Goal: Complete application form: Complete application form

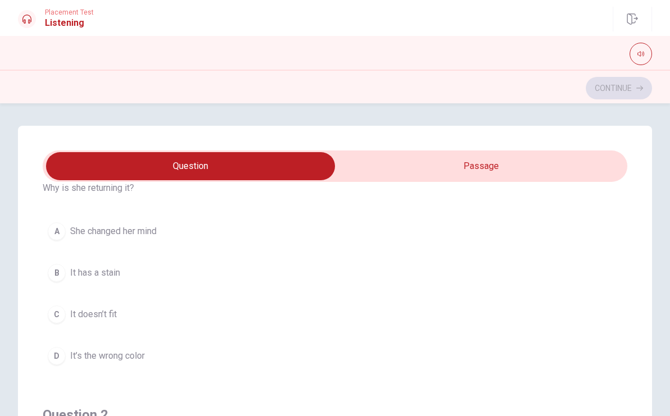
scroll to position [51, 0]
click at [109, 316] on span "It doesn’t fit" at bounding box center [93, 313] width 47 height 13
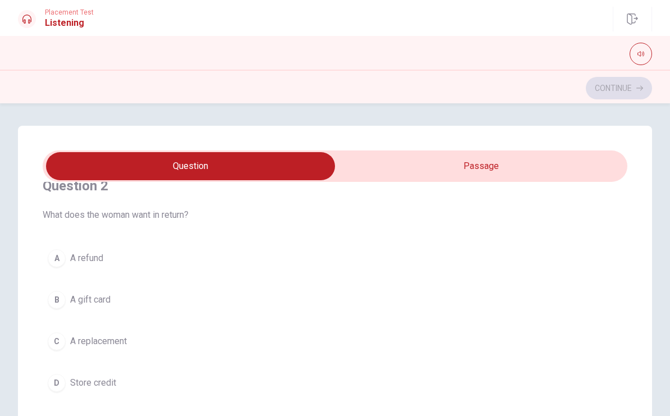
scroll to position [276, 0]
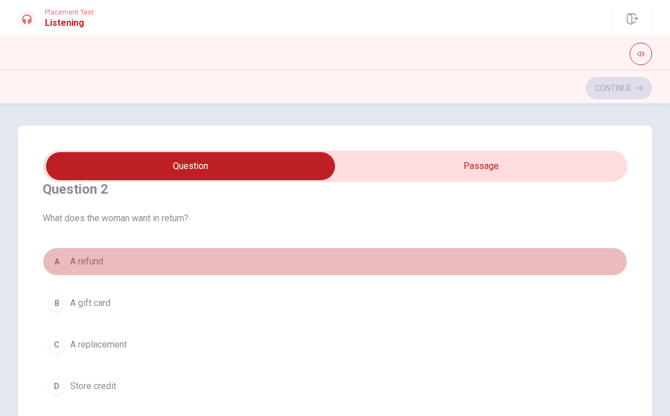
click at [98, 265] on span "A refund" at bounding box center [86, 261] width 33 height 13
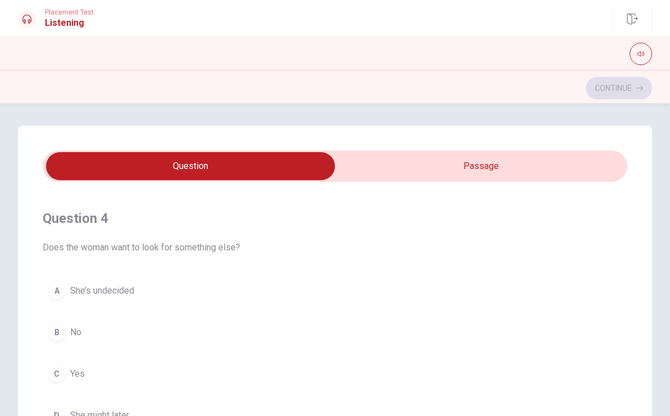
scroll to position [806, 0]
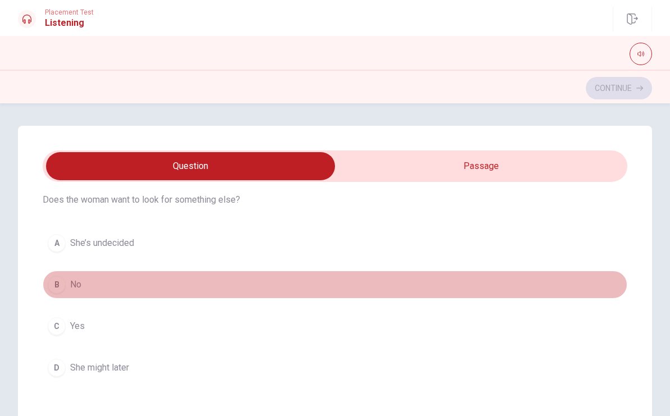
click at [94, 293] on button "B No" at bounding box center [335, 285] width 585 height 28
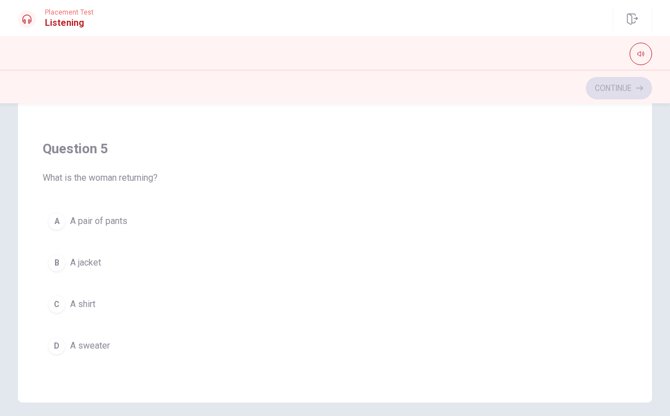
scroll to position [184, 0]
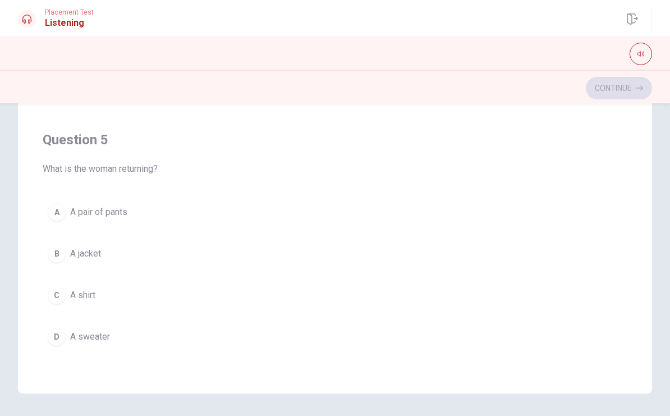
click at [92, 334] on span "A sweater" at bounding box center [90, 336] width 40 height 13
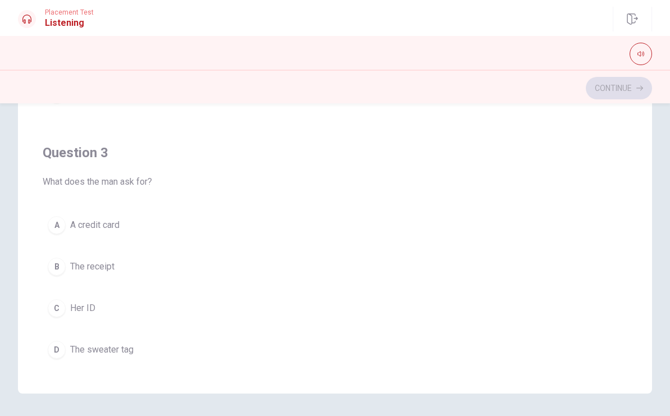
scroll to position [394, 0]
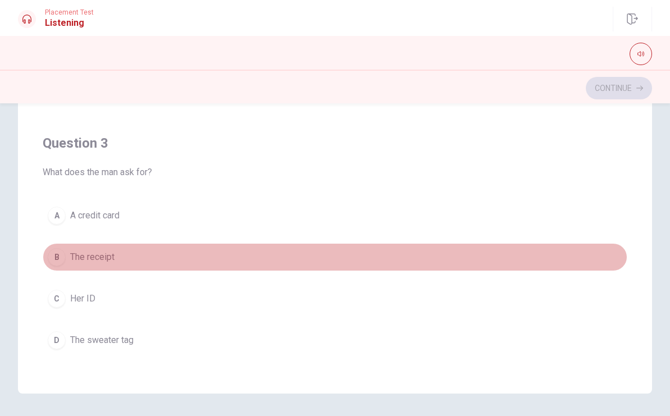
click at [114, 257] on span "The receipt" at bounding box center [92, 256] width 44 height 13
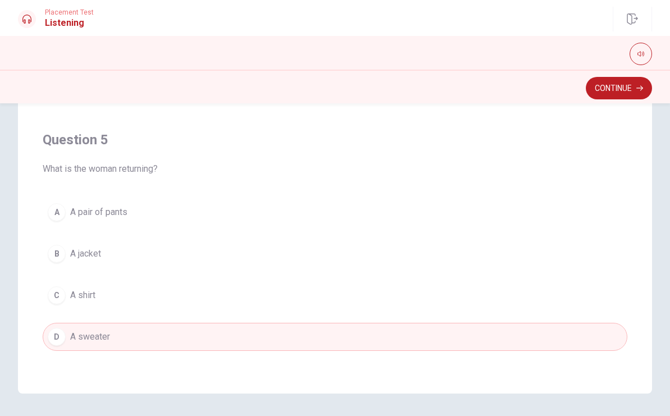
scroll to position [910, 0]
click at [603, 88] on button "Continue" at bounding box center [619, 88] width 66 height 22
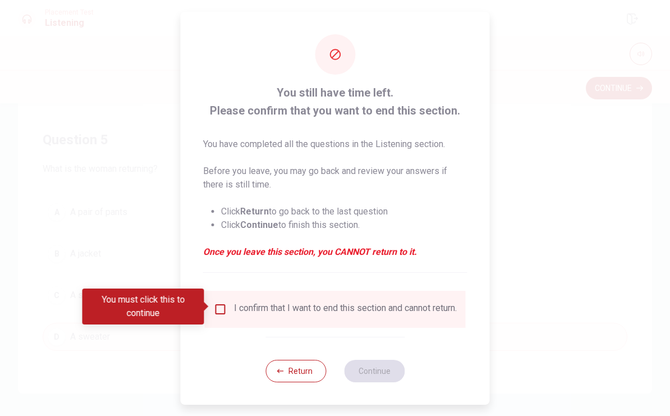
click at [215, 307] on input "You must click this to continue" at bounding box center [220, 309] width 13 height 13
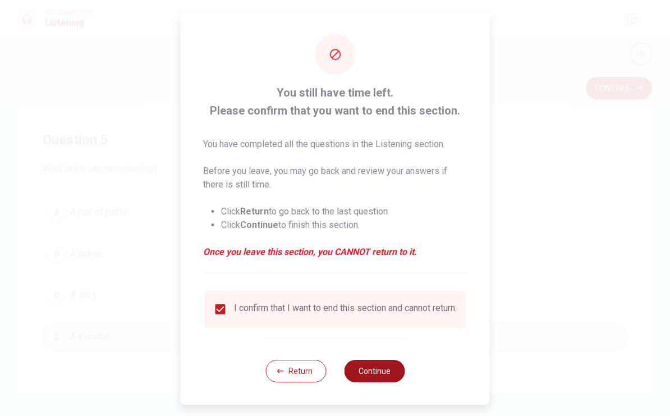
click at [371, 374] on button "Continue" at bounding box center [374, 371] width 61 height 22
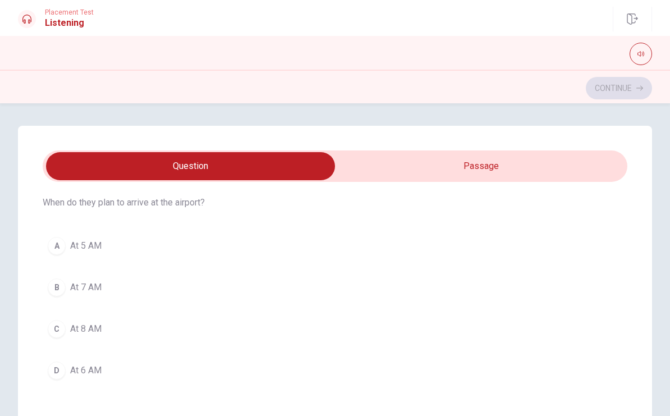
scroll to position [802, 0]
click at [112, 327] on button "C At 8 AM" at bounding box center [335, 330] width 585 height 28
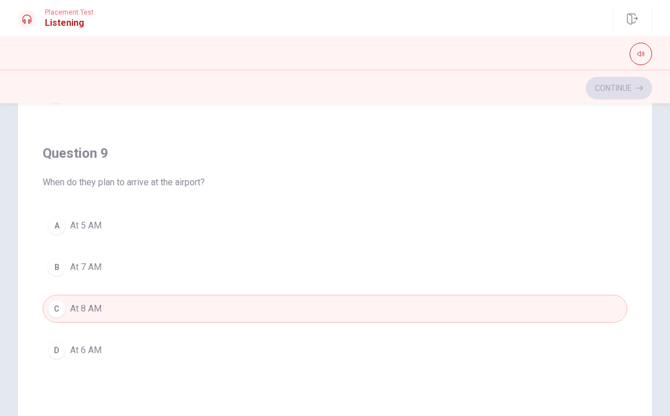
scroll to position [670, 0]
click at [97, 351] on span "At 6 AM" at bounding box center [85, 350] width 31 height 13
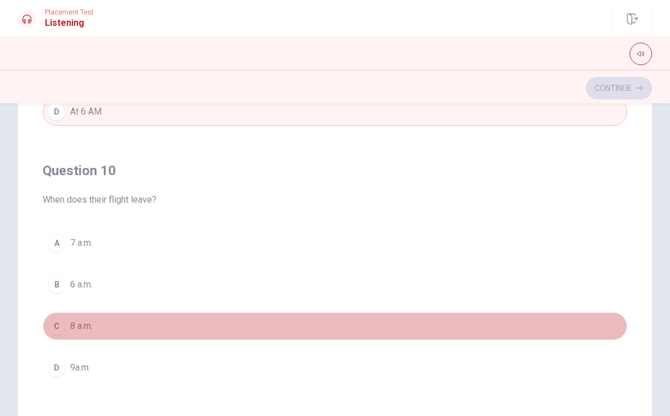
click at [85, 322] on span "8 a.m." at bounding box center [81, 325] width 22 height 13
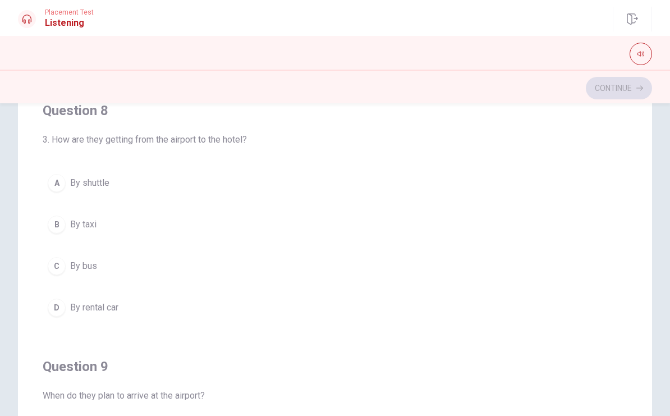
scroll to position [453, 0]
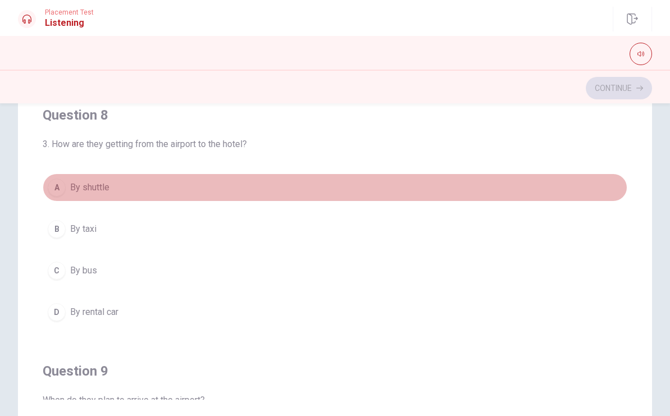
click at [92, 195] on button "A By shuttle" at bounding box center [335, 187] width 585 height 28
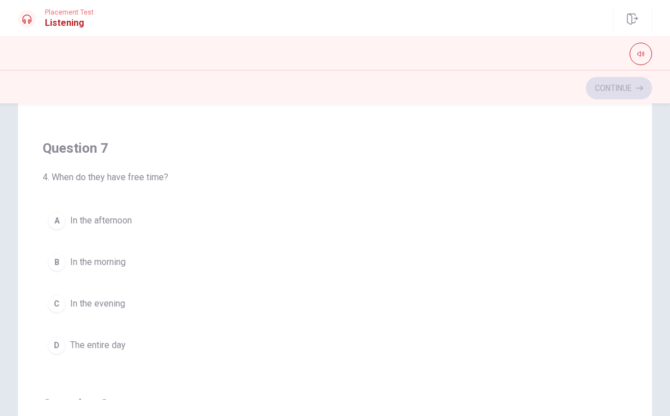
scroll to position [165, 0]
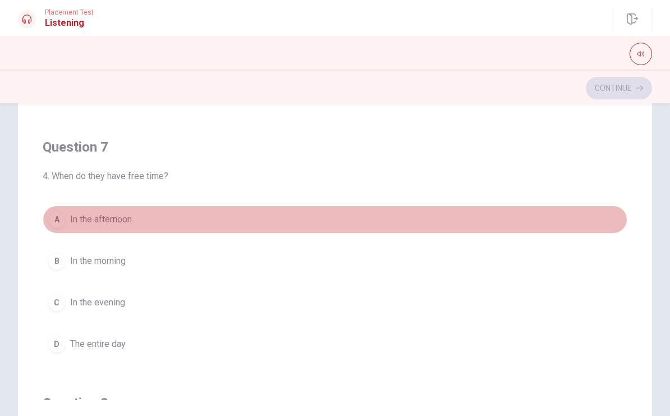
click at [79, 221] on span "In the afternoon" at bounding box center [101, 219] width 62 height 13
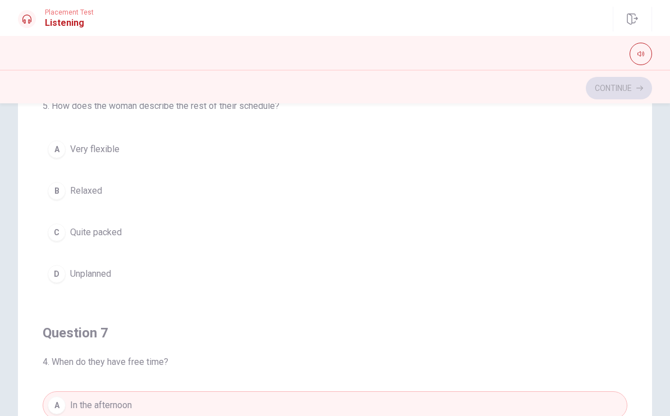
scroll to position [80, 0]
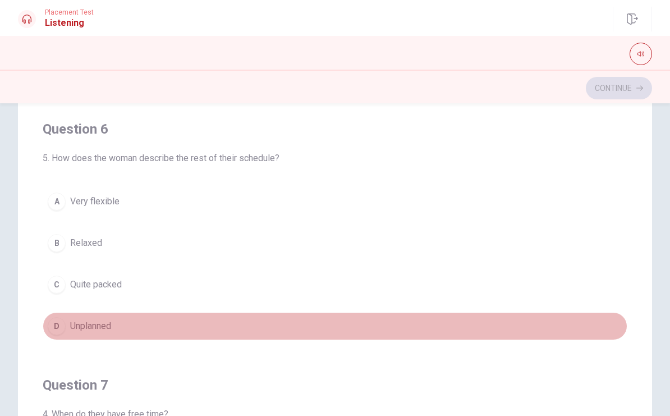
click at [56, 324] on div "D" at bounding box center [57, 326] width 18 height 18
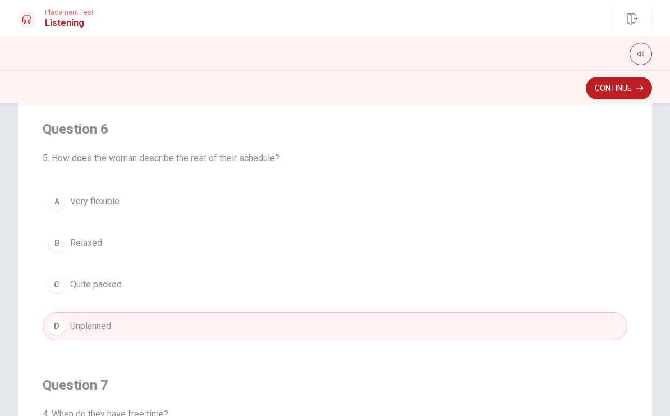
scroll to position [27, 0]
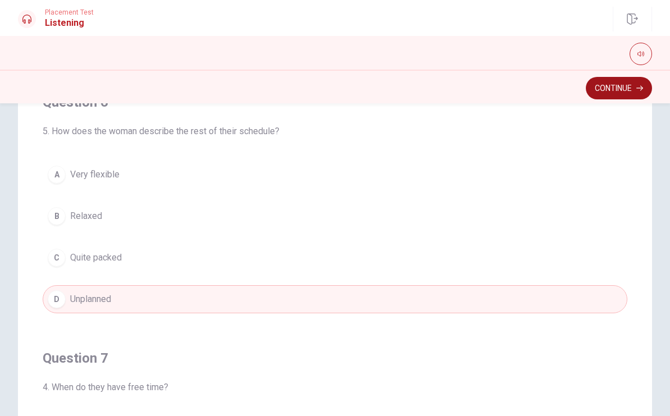
click at [626, 89] on button "Continue" at bounding box center [619, 88] width 66 height 22
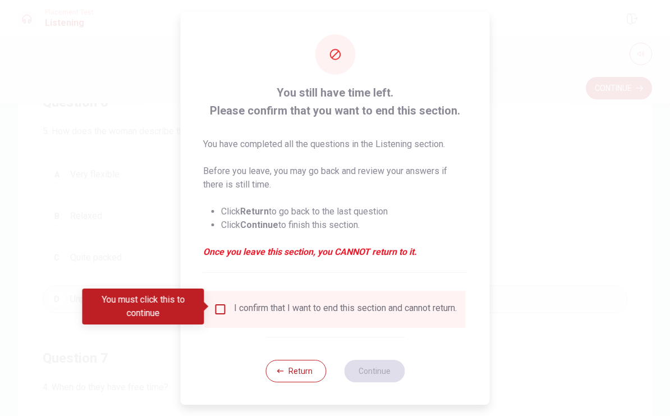
click at [224, 308] on input "You must click this to continue" at bounding box center [220, 309] width 13 height 13
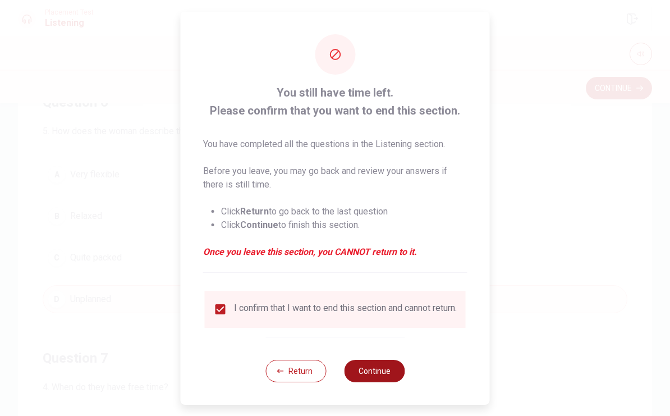
click at [380, 379] on button "Continue" at bounding box center [374, 371] width 61 height 22
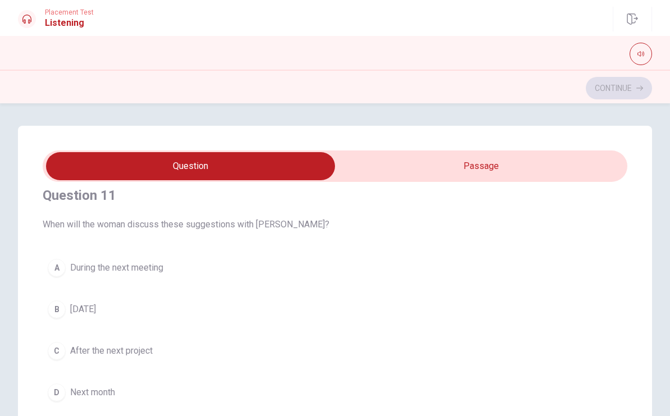
scroll to position [1, 0]
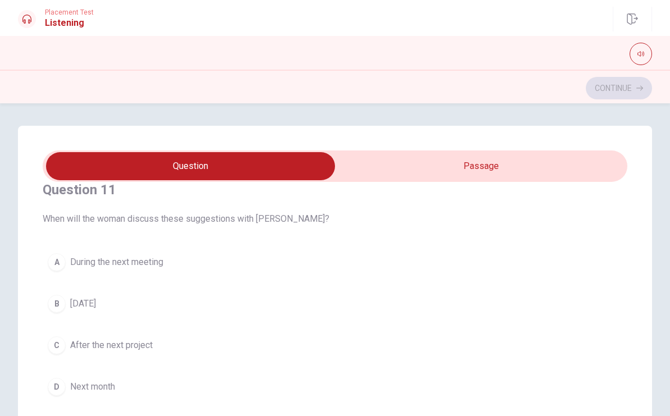
click at [152, 259] on span "During the next meeting" at bounding box center [116, 261] width 93 height 13
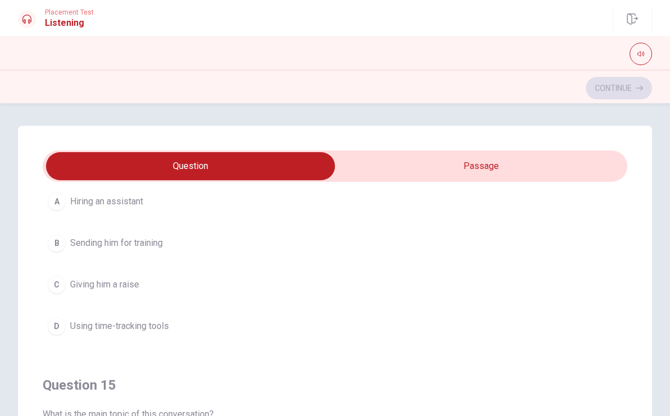
click at [159, 325] on span "Using time-tracking tools" at bounding box center [119, 325] width 99 height 13
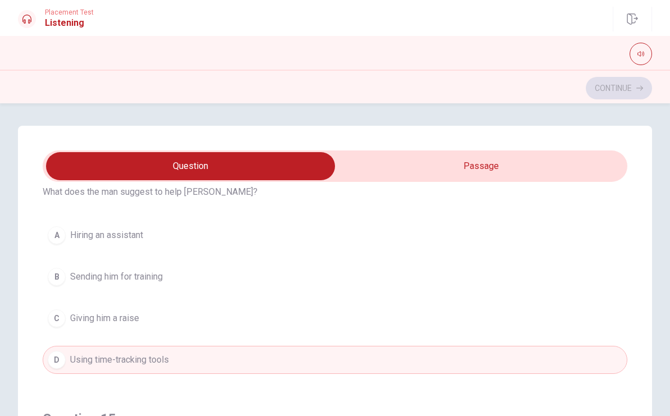
scroll to position [703, 0]
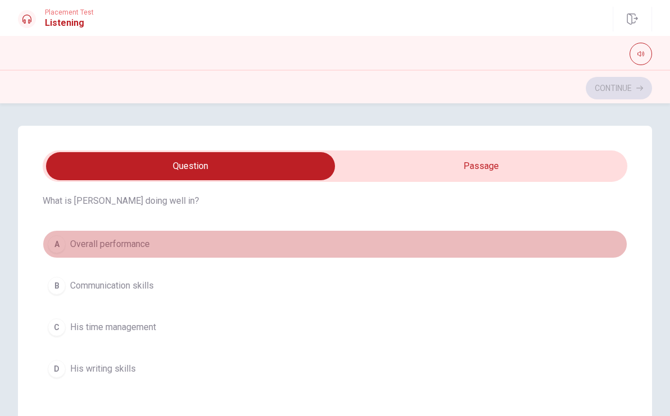
click at [125, 241] on span "Overall performance" at bounding box center [110, 243] width 80 height 13
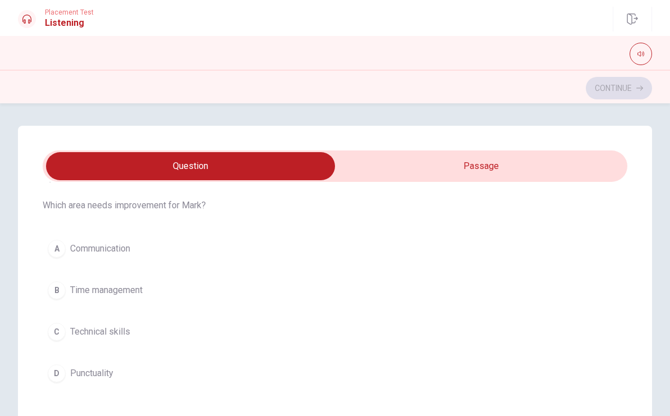
scroll to position [545, 0]
click at [127, 290] on span "Time management" at bounding box center [106, 290] width 72 height 13
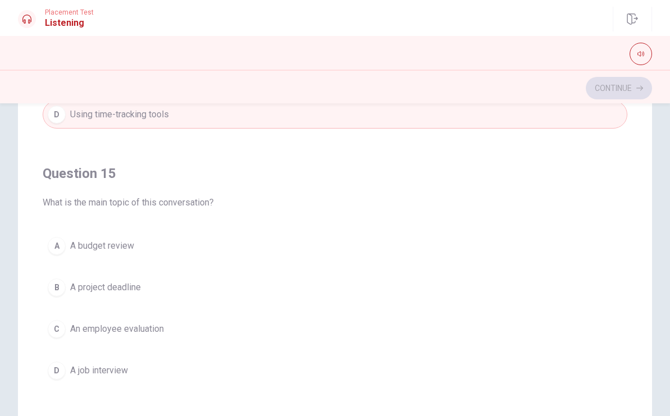
scroll to position [157, 0]
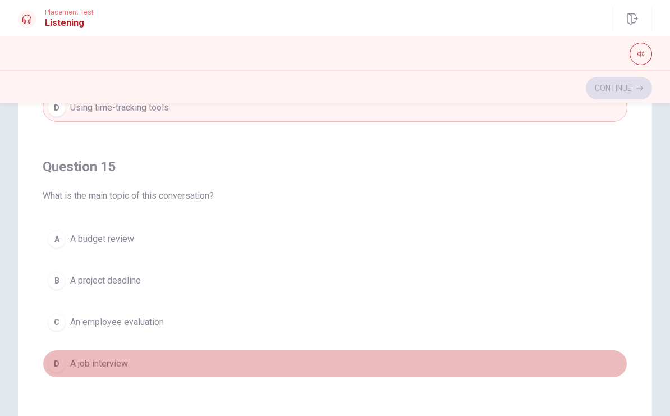
click at [63, 368] on div "D" at bounding box center [57, 364] width 18 height 18
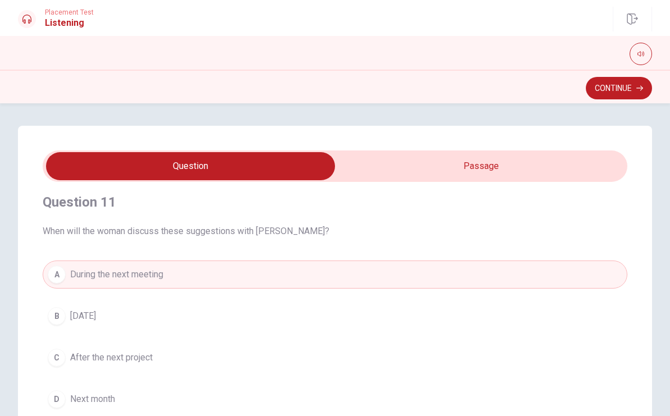
scroll to position [0, 0]
click at [600, 86] on button "Continue" at bounding box center [619, 88] width 66 height 22
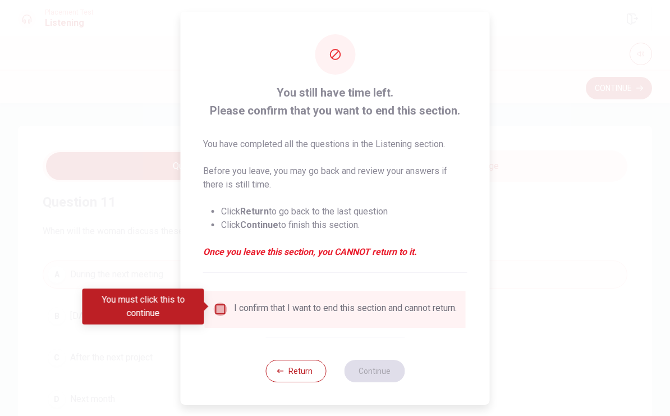
click at [223, 309] on input "You must click this to continue" at bounding box center [220, 309] width 13 height 13
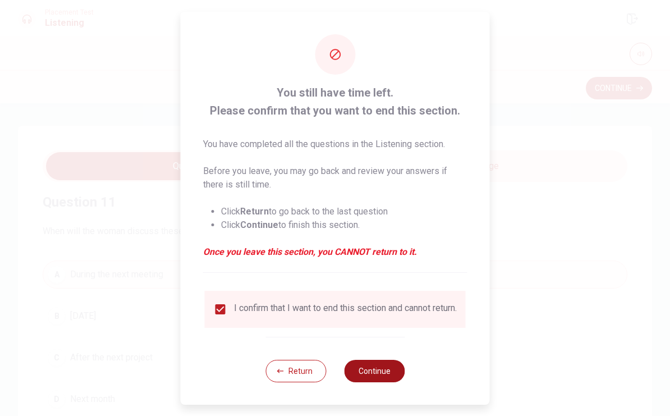
click at [360, 368] on button "Continue" at bounding box center [374, 371] width 61 height 22
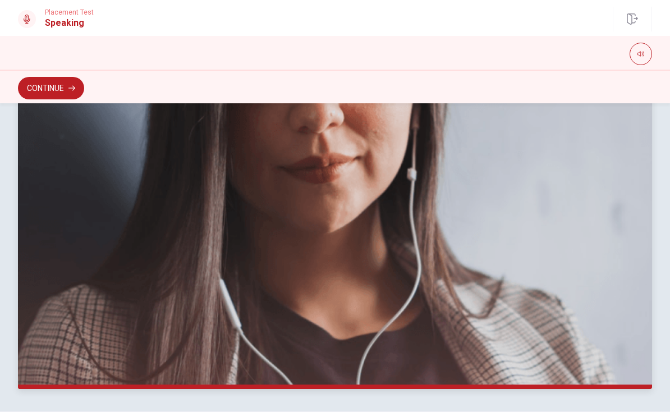
scroll to position [235, 0]
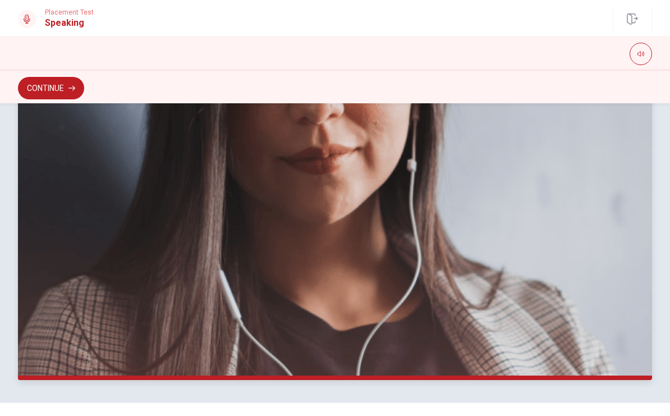
click at [331, 309] on img at bounding box center [335, 228] width 634 height 303
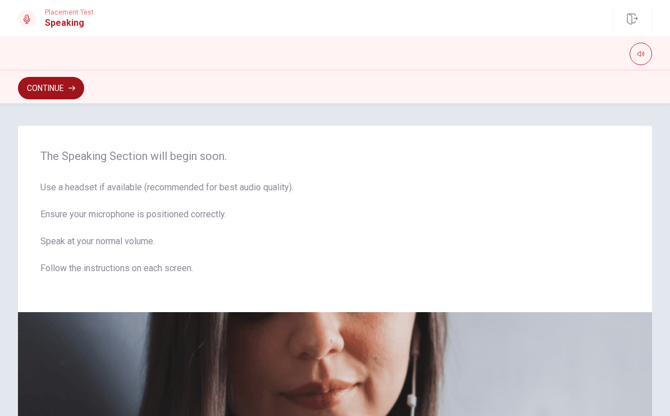
scroll to position [0, 0]
click at [61, 83] on button "Continue" at bounding box center [51, 88] width 66 height 22
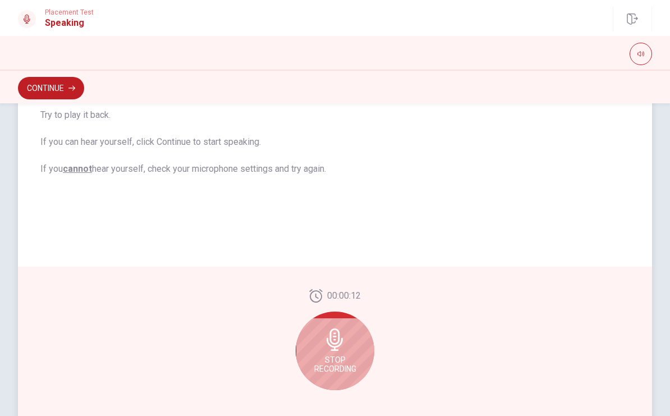
scroll to position [208, 0]
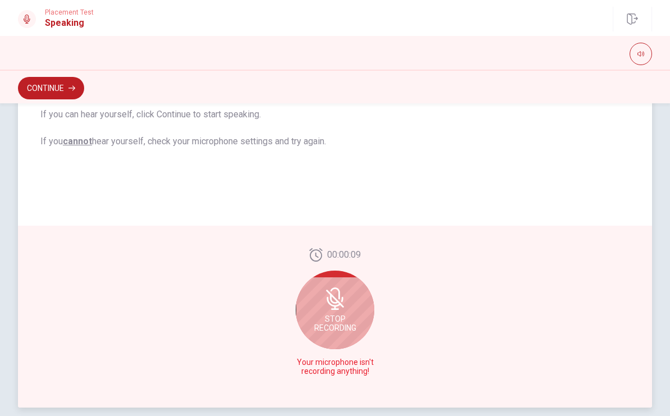
click at [340, 313] on div "Stop Recording" at bounding box center [335, 310] width 79 height 79
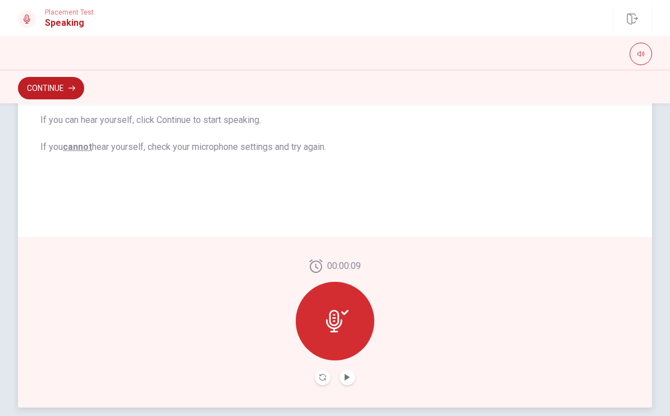
click at [340, 325] on icon at bounding box center [334, 321] width 16 height 22
click at [349, 375] on icon "Play Audio" at bounding box center [347, 377] width 7 height 7
click at [345, 373] on button "Pause Audio" at bounding box center [348, 377] width 16 height 16
click at [350, 378] on icon "Play Audio" at bounding box center [347, 377] width 7 height 7
click at [341, 320] on icon at bounding box center [334, 321] width 16 height 22
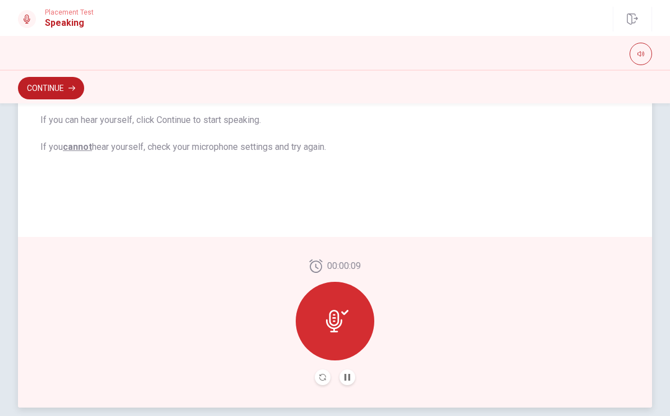
click at [333, 317] on icon at bounding box center [334, 321] width 16 height 22
click at [318, 301] on div at bounding box center [335, 321] width 79 height 79
click at [332, 314] on icon at bounding box center [337, 321] width 22 height 22
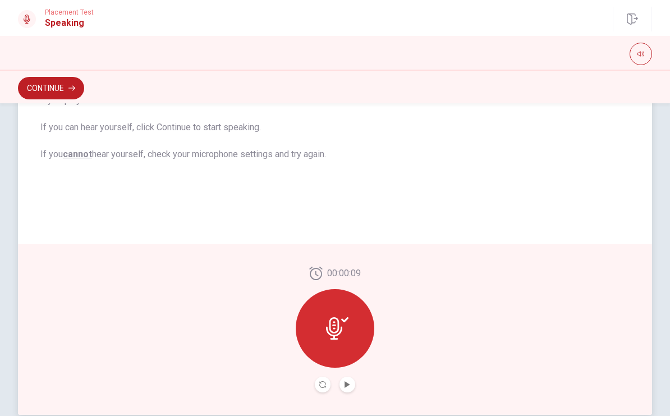
scroll to position [232, 0]
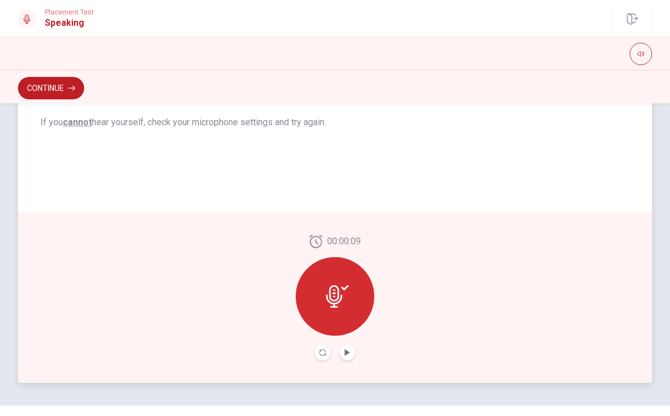
click at [316, 335] on div "00:00:09" at bounding box center [335, 298] width 79 height 126
click at [327, 360] on div at bounding box center [335, 353] width 40 height 16
click at [326, 350] on button "Record Again" at bounding box center [323, 353] width 16 height 16
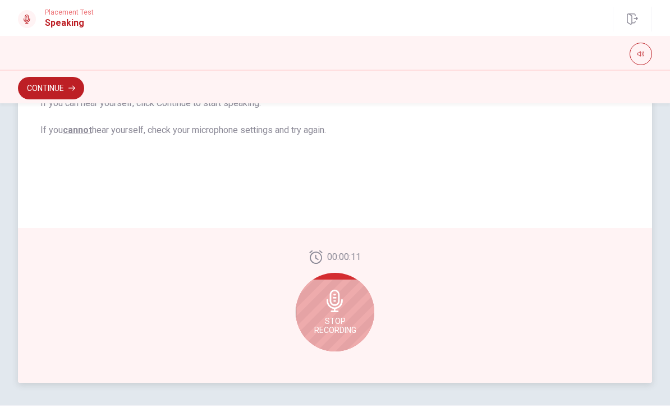
click at [336, 305] on icon at bounding box center [335, 301] width 16 height 22
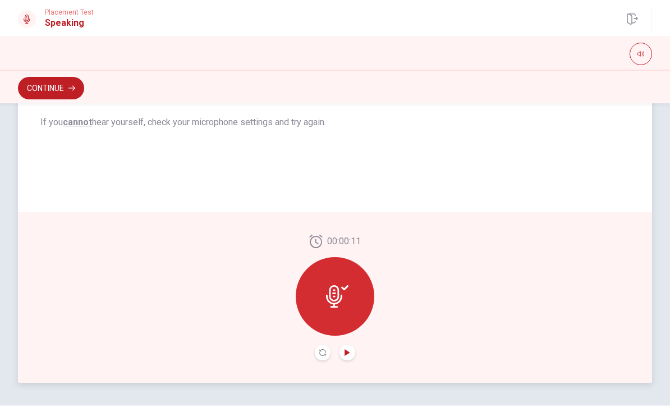
click at [350, 351] on icon "Play Audio" at bounding box center [347, 352] width 7 height 7
click at [53, 92] on button "Continue" at bounding box center [51, 88] width 66 height 22
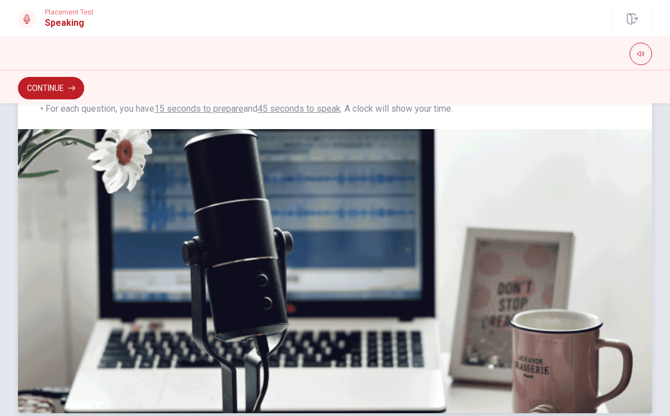
scroll to position [89, 0]
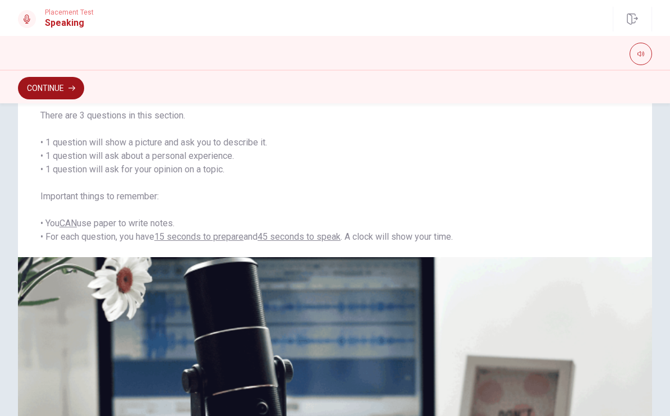
click at [71, 95] on button "Continue" at bounding box center [51, 88] width 66 height 22
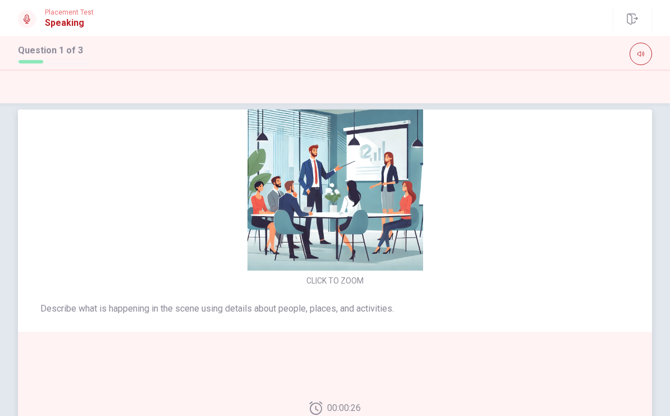
scroll to position [-34, 0]
click at [345, 269] on img at bounding box center [335, 183] width 238 height 176
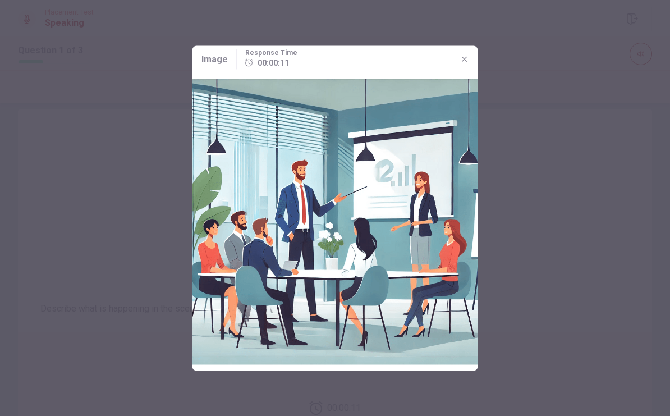
click at [554, 195] on div at bounding box center [335, 208] width 670 height 416
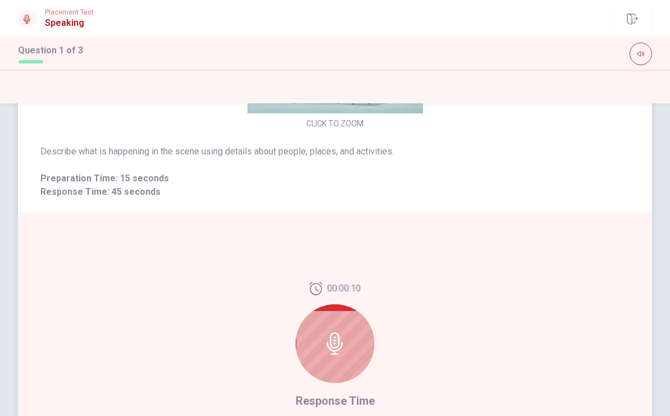
scroll to position [154, 0]
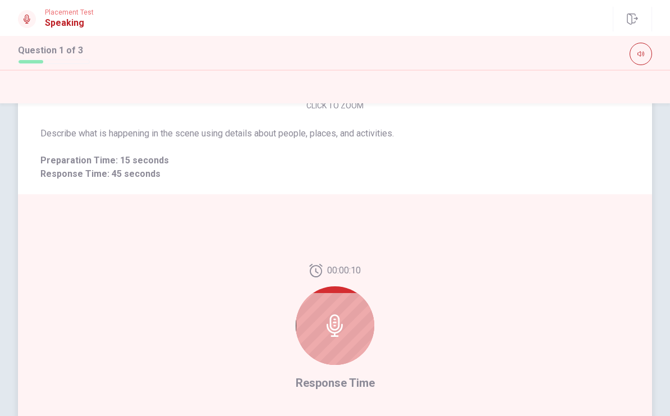
click at [337, 339] on div at bounding box center [335, 325] width 79 height 79
click at [329, 387] on span "Response Time" at bounding box center [335, 382] width 79 height 13
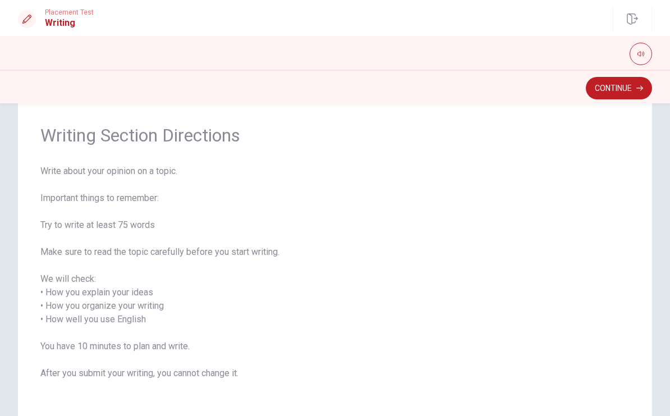
scroll to position [53, 0]
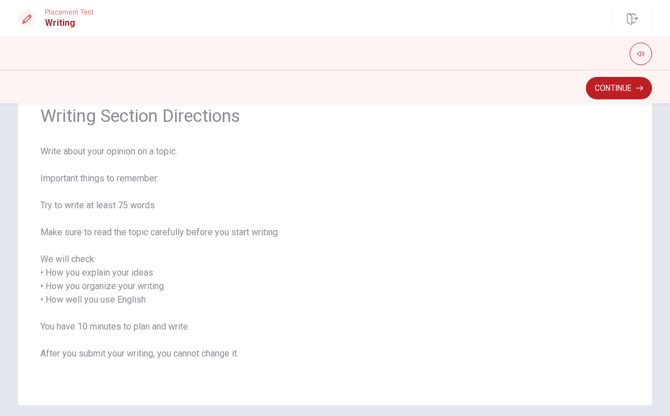
drag, startPoint x: 41, startPoint y: 326, endPoint x: 147, endPoint y: 345, distance: 107.4
click at [147, 345] on span "Write about your opinion on a topic. Important things to remember: Try to write…" at bounding box center [335, 259] width 590 height 229
click at [601, 92] on button "Continue" at bounding box center [619, 88] width 66 height 22
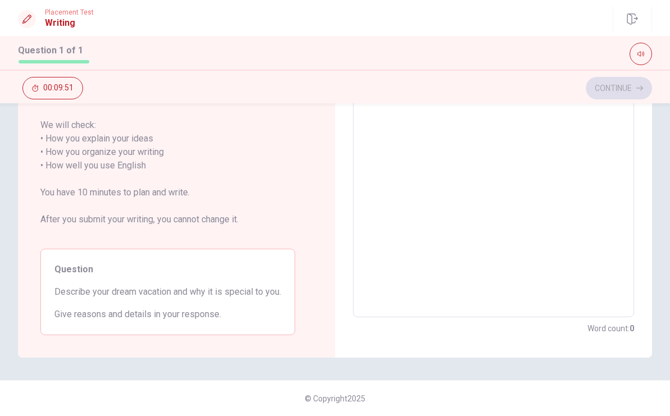
scroll to position [0, 0]
drag, startPoint x: 59, startPoint y: 293, endPoint x: 176, endPoint y: 295, distance: 116.8
click at [176, 295] on span "Describe your dream vacation and why it is special to you." at bounding box center [167, 291] width 227 height 13
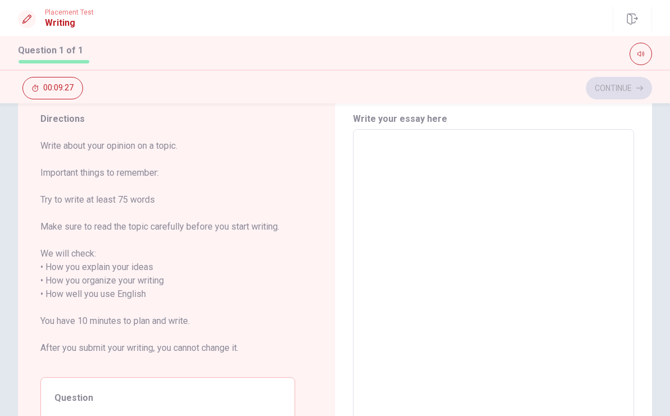
scroll to position [22, 0]
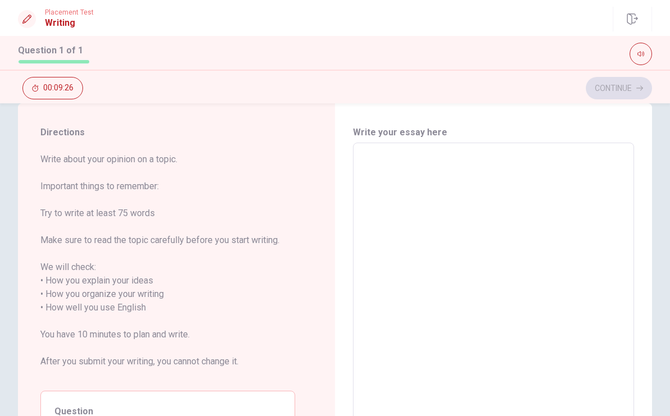
click at [443, 222] on textarea at bounding box center [494, 301] width 266 height 298
type textarea "m"
type textarea "x"
type textarea "my"
type textarea "x"
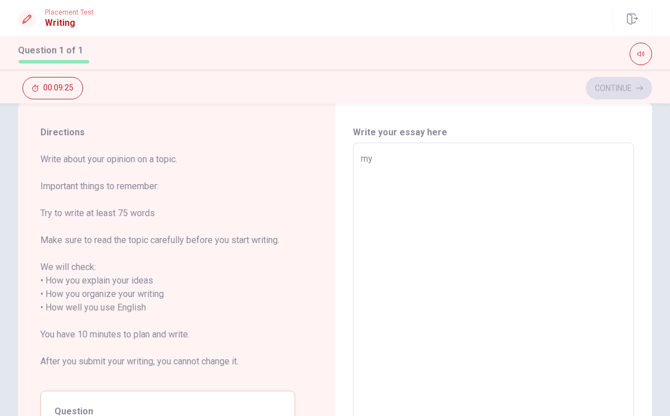
type textarea "my"
type textarea "x"
type textarea "my d"
type textarea "x"
type textarea "my dr"
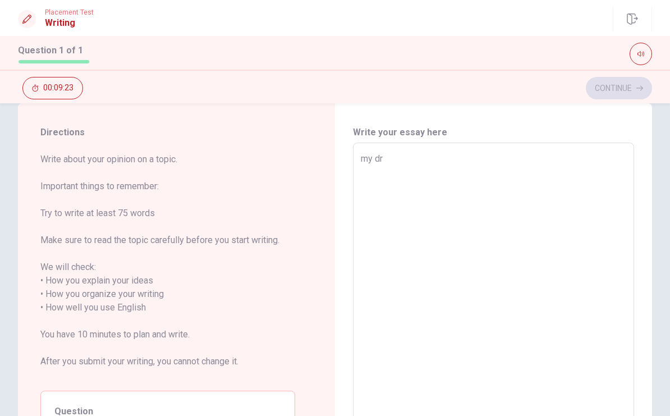
type textarea "x"
type textarea "my dre"
type textarea "x"
type textarea "my drea"
type textarea "x"
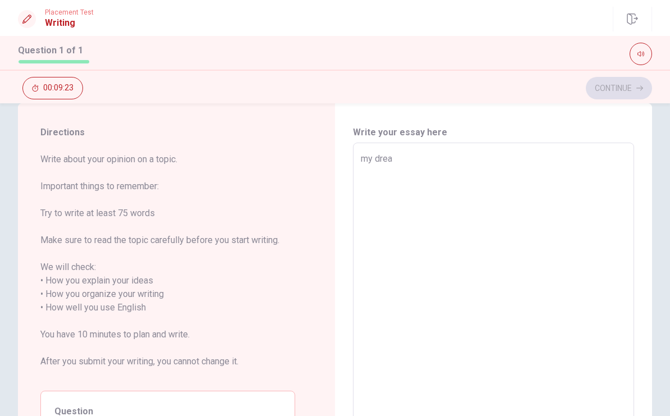
type textarea "my dream"
type textarea "x"
type textarea "my dream"
type textarea "x"
type textarea "my dream v"
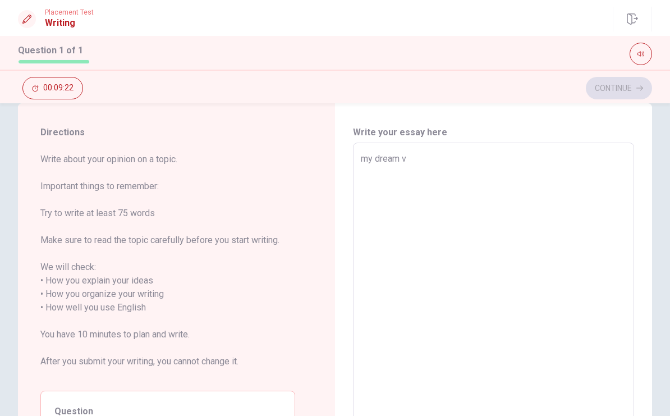
type textarea "x"
type textarea "my dream va"
type textarea "x"
type textarea "my dream vac"
type textarea "x"
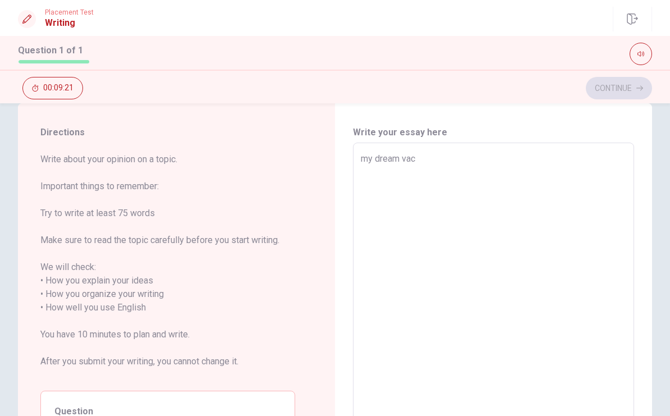
type textarea "my dream [PERSON_NAME]"
type textarea "x"
type textarea "my dream vacat"
type textarea "x"
type textarea "my dream vacati"
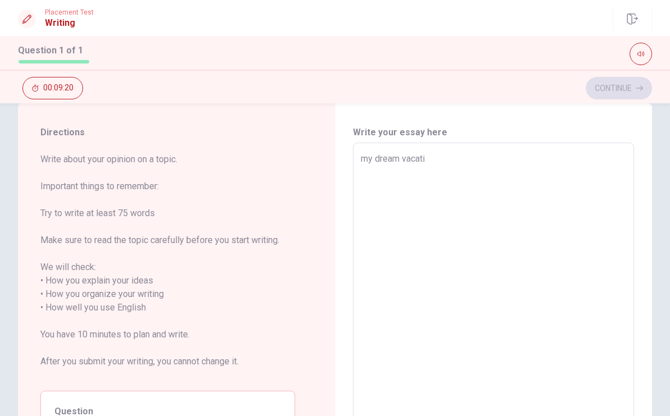
type textarea "x"
type textarea "my dream vacatio"
type textarea "x"
type textarea "my dream vacation"
type textarea "x"
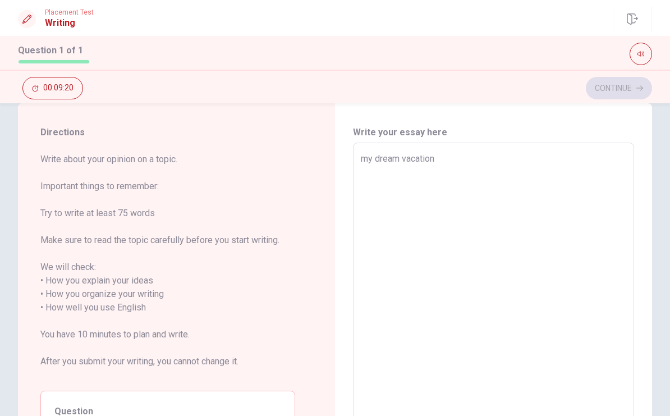
type textarea "my dream vacation"
type textarea "x"
type textarea "my dream vacation o"
type textarea "x"
type textarea "my dream vacation os"
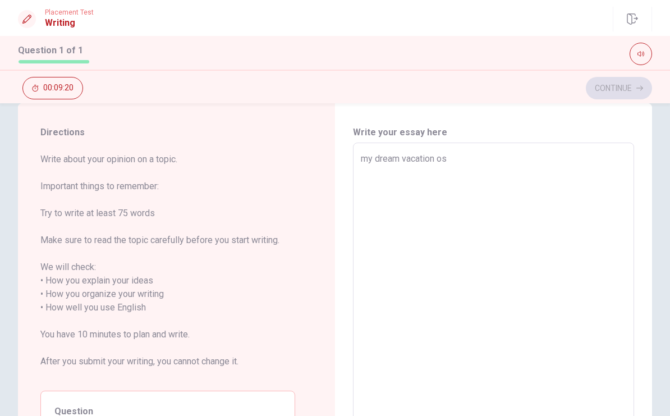
type textarea "x"
type textarea "my dream vacation o"
type textarea "x"
type textarea "my dream vacation"
type textarea "x"
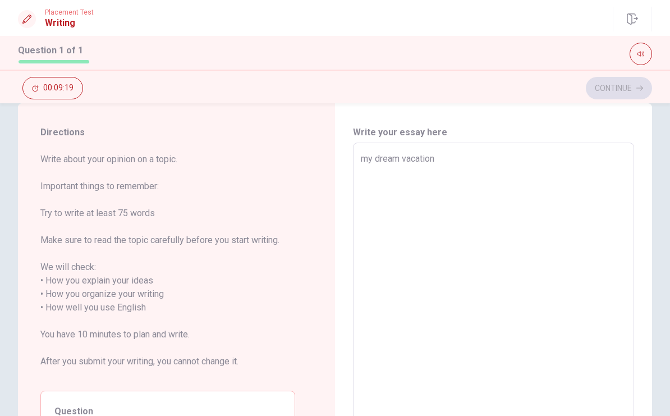
type textarea "my dream vacation i"
type textarea "x"
type textarea "my dream vacation is"
type textarea "x"
type textarea "my dream vacation is"
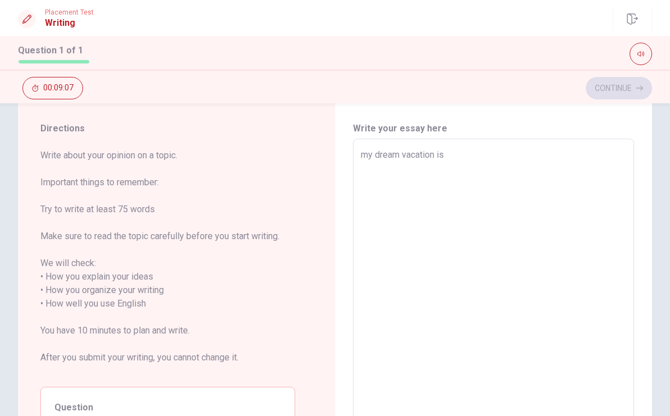
scroll to position [29, 0]
type textarea "x"
type textarea "my dream vacation is g"
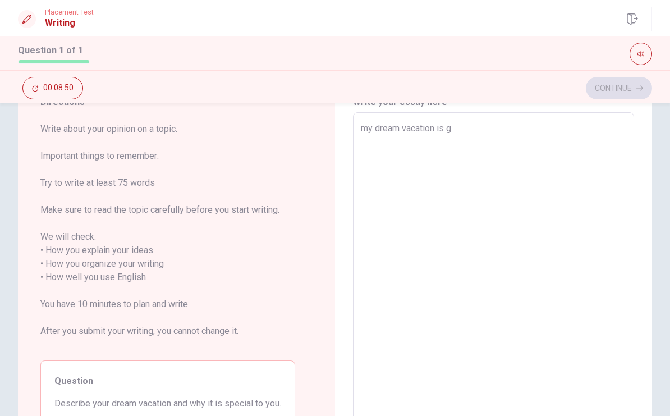
scroll to position [56, 0]
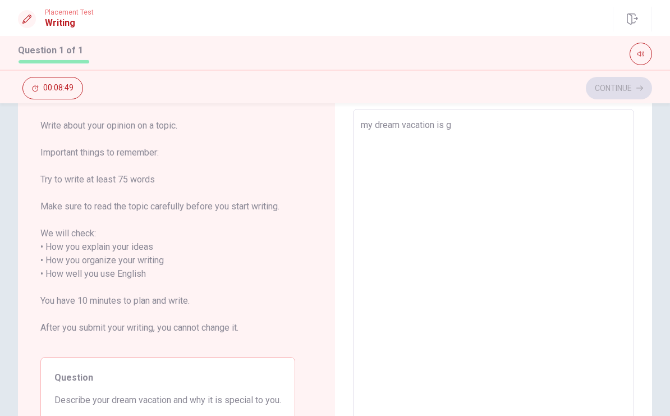
type textarea "x"
type textarea "my dream vacation is go"
type textarea "x"
type textarea "my dream vacation is go"
type textarea "x"
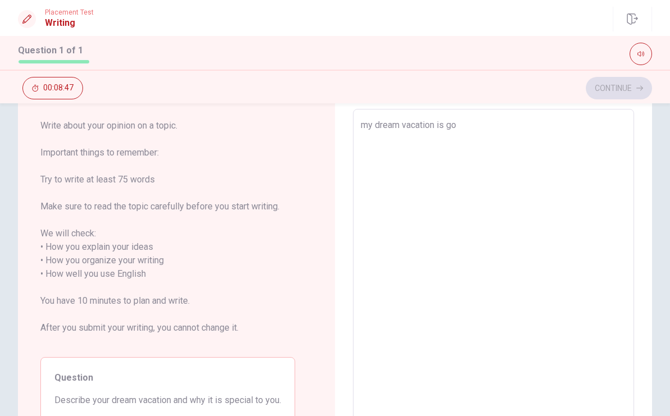
type textarea "my dream vacation is go"
type textarea "x"
type textarea "my dream vacation is g"
type textarea "x"
type textarea "my dream vacation is"
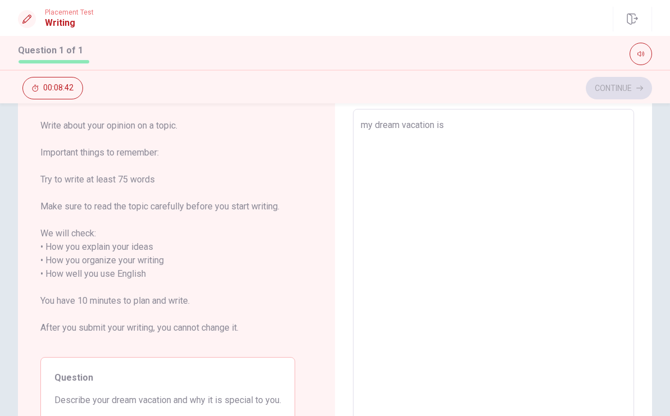
type textarea "x"
type textarea "my dream vacation is g"
type textarea "x"
type textarea "my dream vacation is go"
type textarea "x"
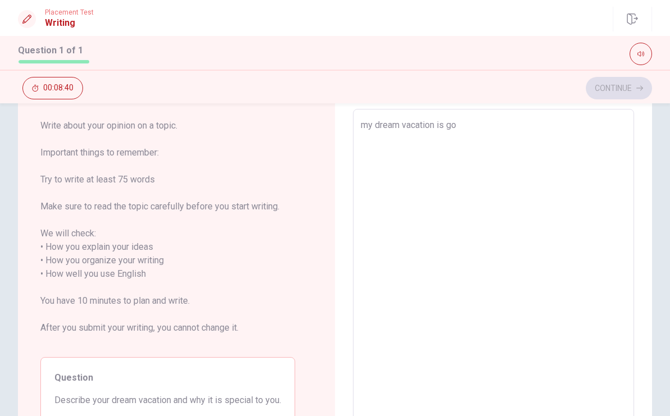
type textarea "my dream vacation is go"
type textarea "x"
type textarea "my dream vacation is go t"
type textarea "x"
type textarea "my dream vacation is go to"
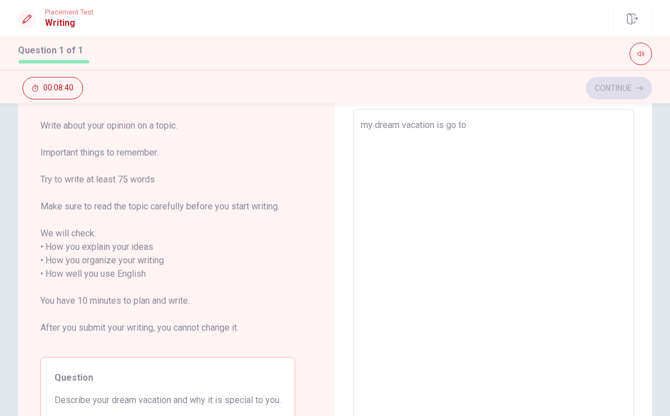
type textarea "x"
type textarea "my dream vacation is go to"
type textarea "x"
type textarea "my dream vacation is go to ㅕ"
type textarea "x"
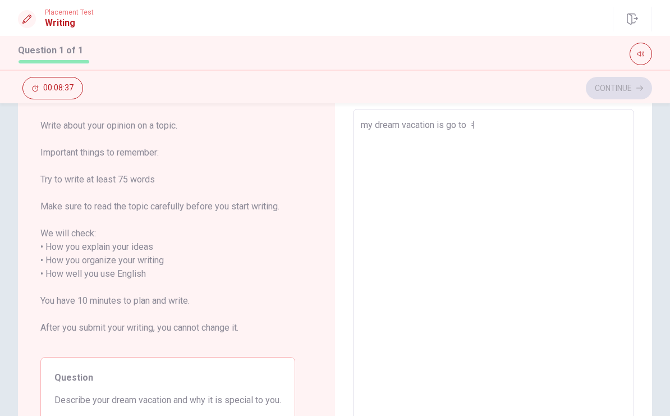
type textarea "my dream vacation is go to ㅕㄴ"
type textarea "x"
type textarea "my dream vacation is go to ㅕㄴㅁ"
type textarea "x"
type textarea "my dream vacation is go to ㅕㄴ"
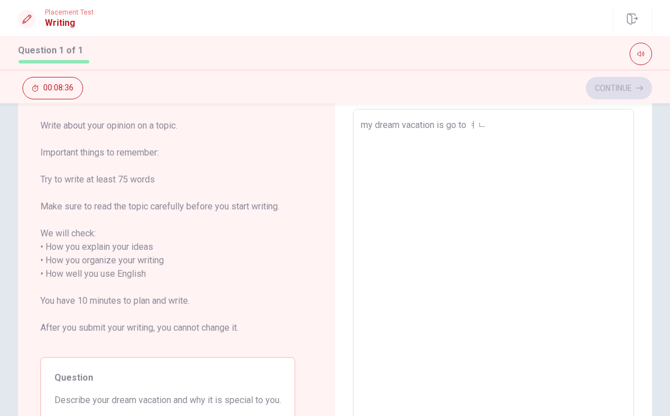
type textarea "x"
type textarea "my dream vacation is go to ㅕ"
type textarea "x"
type textarea "my dream vacation is go to"
type textarea "x"
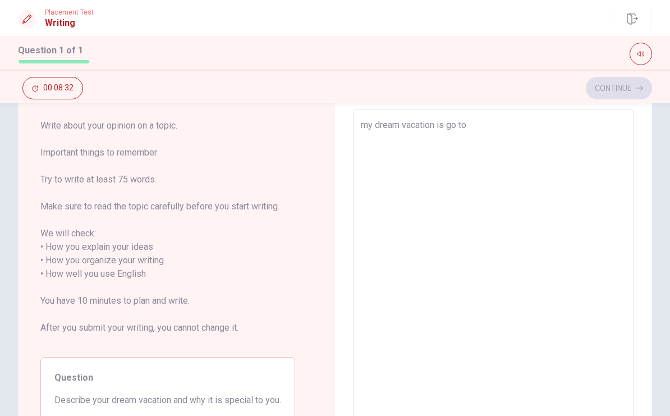
type textarea "my dream vacation is go to U"
type textarea "x"
type textarea "my dream vacation is go to [GEOGRAPHIC_DATA]"
type textarea "x"
type textarea "my dream vacation is go to [GEOGRAPHIC_DATA]"
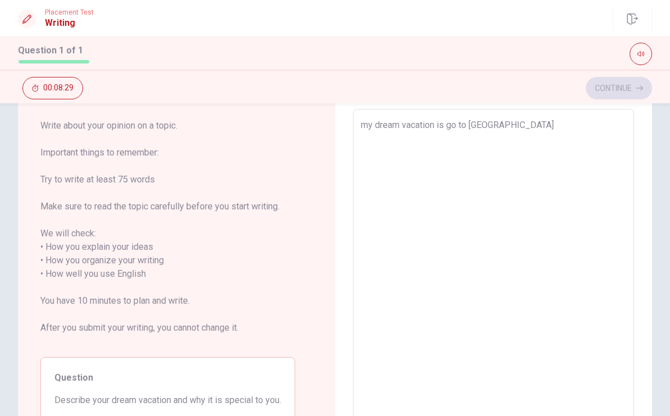
type textarea "x"
click at [469, 124] on textarea "my dream vacation is go to [GEOGRAPHIC_DATA]" at bounding box center [494, 267] width 266 height 298
type textarea "my dream vacation is go t [GEOGRAPHIC_DATA]"
type textarea "x"
type textarea "my dream vacation is go [GEOGRAPHIC_DATA]"
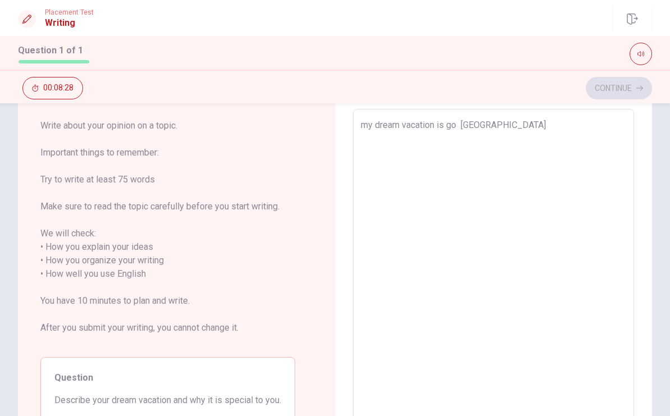
type textarea "x"
type textarea "my dream vacation is go [GEOGRAPHIC_DATA]"
type textarea "x"
type textarea "my dream vacation is g [GEOGRAPHIC_DATA]"
type textarea "x"
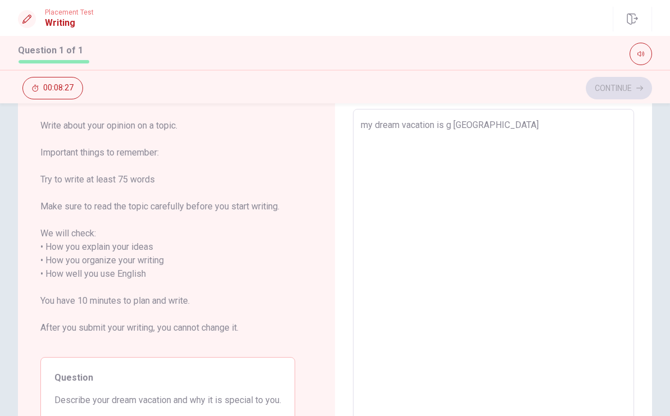
type textarea "my dream vacation is [GEOGRAPHIC_DATA]"
type textarea "x"
type textarea "my dream vacation is t [GEOGRAPHIC_DATA]"
type textarea "x"
type textarea "my dream vacation is tr [GEOGRAPHIC_DATA]"
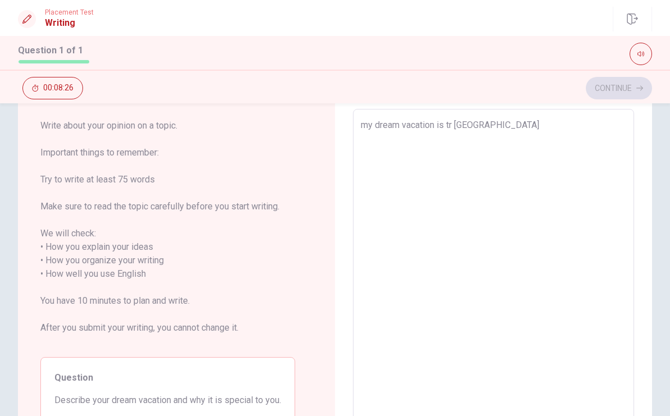
type textarea "x"
type textarea "my dream vacation is tra [GEOGRAPHIC_DATA]"
type textarea "x"
type textarea "my dream vacation is trav [GEOGRAPHIC_DATA]"
type textarea "x"
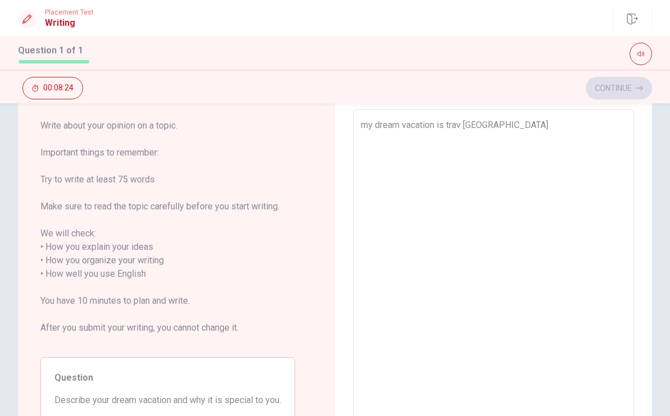
type textarea "my dream vacation is trave [GEOGRAPHIC_DATA]"
type textarea "x"
type textarea "my dream vacation is travel [GEOGRAPHIC_DATA]"
click at [521, 134] on textarea "my dream vacation is travel [GEOGRAPHIC_DATA]" at bounding box center [494, 267] width 266 height 298
type textarea "x"
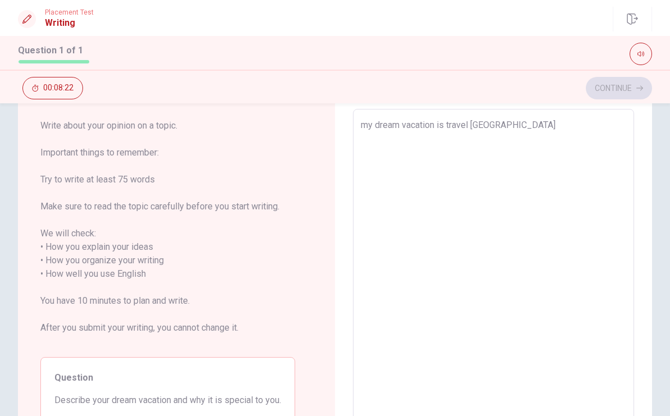
type textarea "my dream vacation is travel [GEOGRAPHIC_DATA]."
type textarea "x"
type textarea "my dream vacation is travel [GEOGRAPHIC_DATA]."
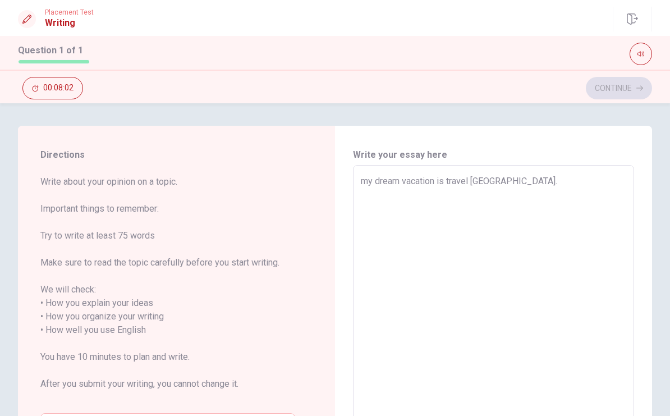
scroll to position [0, 0]
type textarea "x"
type textarea "my dream vacation is travel [GEOGRAPHIC_DATA]. n"
type textarea "x"
type textarea "my dream vacation is travel [GEOGRAPHIC_DATA]."
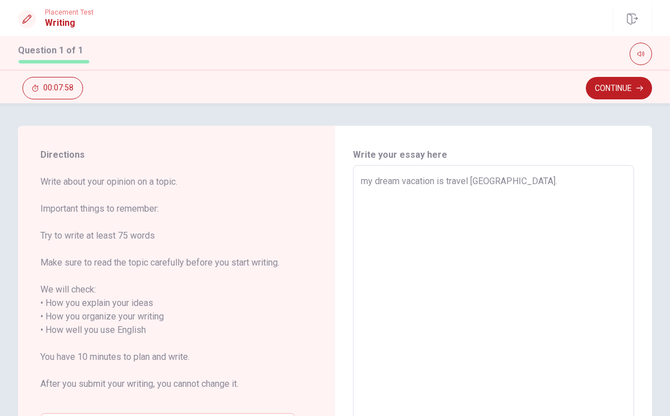
type textarea "x"
type textarea "my dream vacation is travel [GEOGRAPHIC_DATA]."
type textarea "x"
type textarea "my dream vacation is travel [GEOGRAPHIC_DATA]."
type textarea "x"
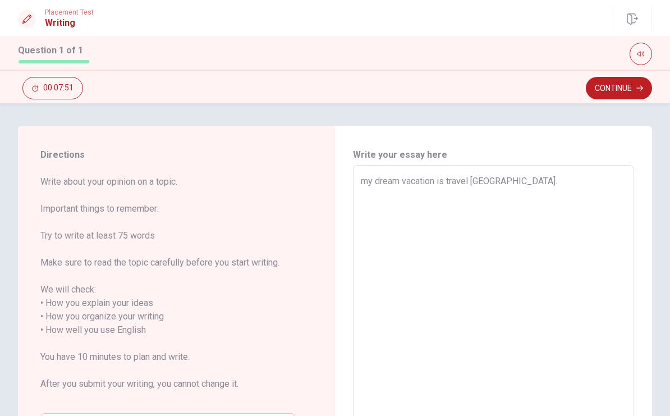
type textarea "my dream vacation is travel [GEOGRAPHIC_DATA]. b"
type textarea "x"
type textarea "my dream vacation is travel [GEOGRAPHIC_DATA]. be"
type textarea "x"
type textarea "my dream vacation is travel [GEOGRAPHIC_DATA]. bec"
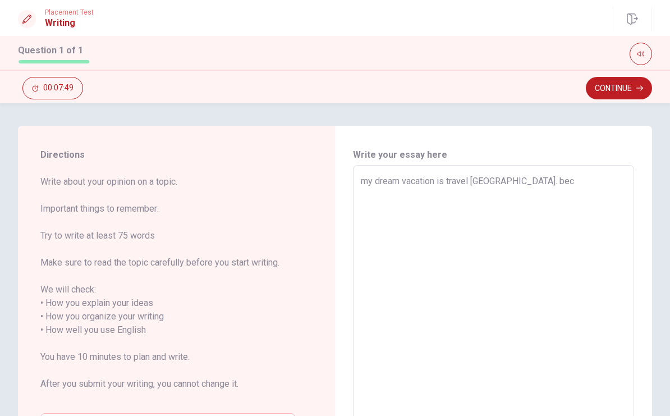
type textarea "x"
type textarea "my dream vacation is travel [GEOGRAPHIC_DATA]. beca"
type textarea "x"
type textarea "my dream vacation is travel [GEOGRAPHIC_DATA]. becau"
type textarea "x"
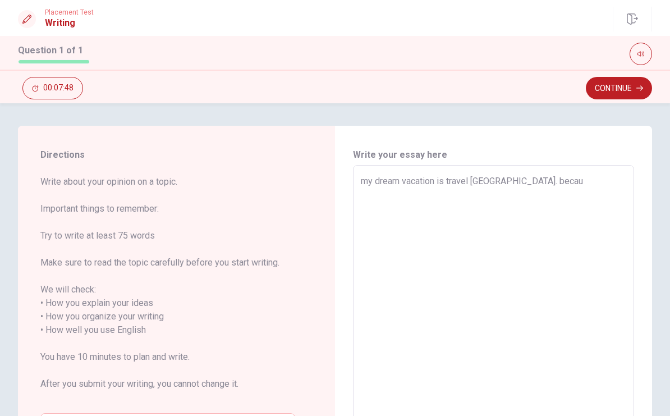
type textarea "my dream vacation is travel [GEOGRAPHIC_DATA]. becaus"
type textarea "x"
type textarea "my dream vacation is travel [GEOGRAPHIC_DATA]. because"
type textarea "x"
type textarea "my dream vacation is travel [GEOGRAPHIC_DATA]. because"
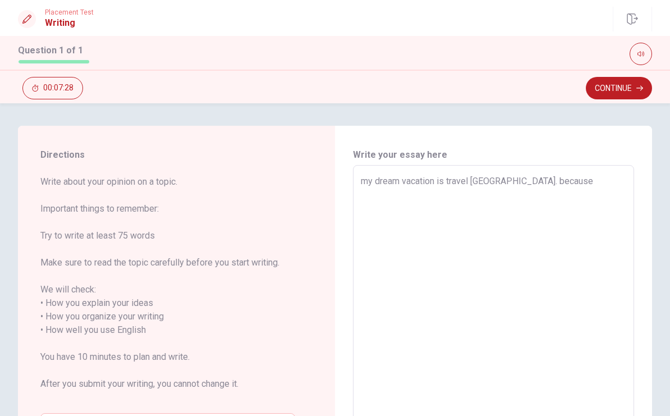
type textarea "x"
type textarea "my dream vacation is travel [GEOGRAPHIC_DATA]. because w"
type textarea "x"
type textarea "my dream vacation is travel [GEOGRAPHIC_DATA]. because wh"
type textarea "x"
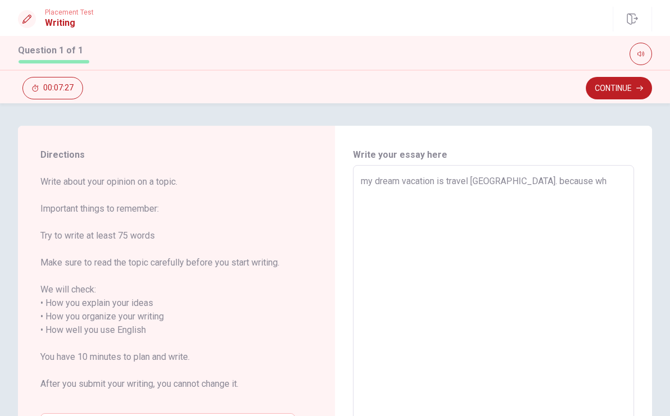
type textarea "my dream vacation is travel [GEOGRAPHIC_DATA]. because whe"
type textarea "x"
type textarea "my dream vacation is travel [GEOGRAPHIC_DATA]. because when"
type textarea "x"
type textarea "my dream vacation is travel [GEOGRAPHIC_DATA]. because when"
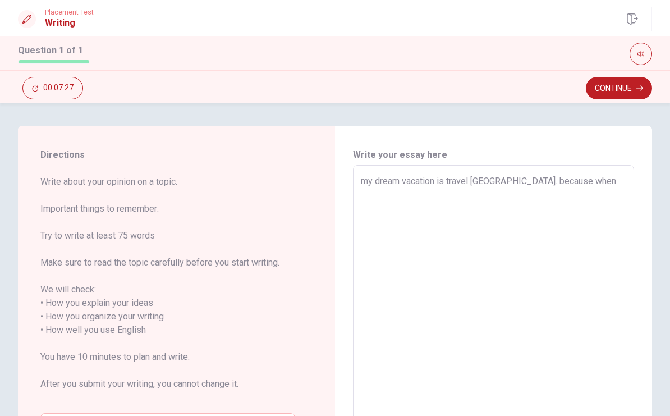
type textarea "x"
type textarea "my dream vacation is travel [GEOGRAPHIC_DATA]. because when i"
type textarea "x"
type textarea "my dream vacation is travel [GEOGRAPHIC_DATA]. because when i"
type textarea "x"
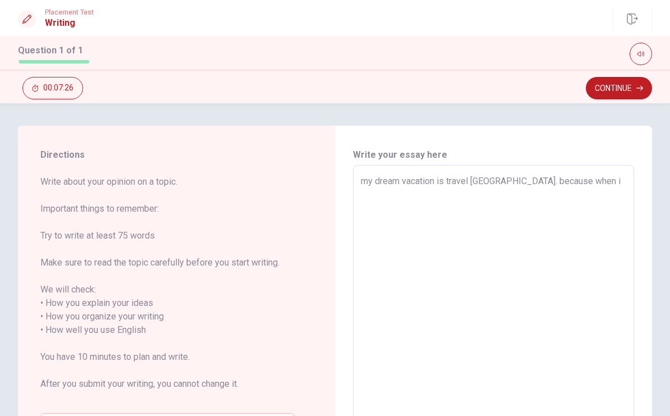
type textarea "my dream vacation is travel [GEOGRAPHIC_DATA]. because when i w"
type textarea "x"
type textarea "my dream vacation is travel [GEOGRAPHIC_DATA]. because when i wa"
type textarea "x"
type textarea "my dream vacation is travel [GEOGRAPHIC_DATA]. because when i was"
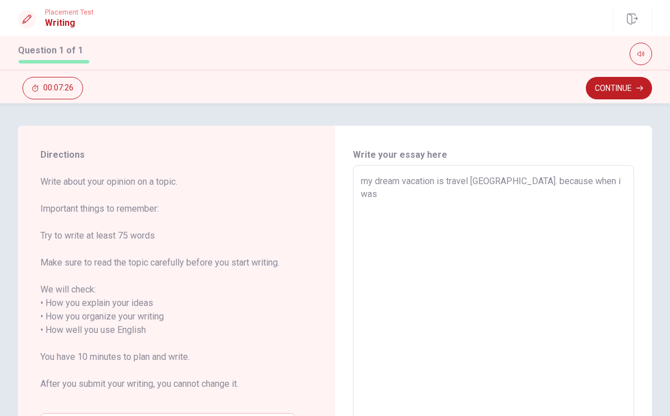
type textarea "x"
type textarea "my dream vacation is travel [GEOGRAPHIC_DATA]. because when i was"
type textarea "x"
type textarea "my dream vacation is travel [GEOGRAPHIC_DATA]. because when i was 1"
type textarea "x"
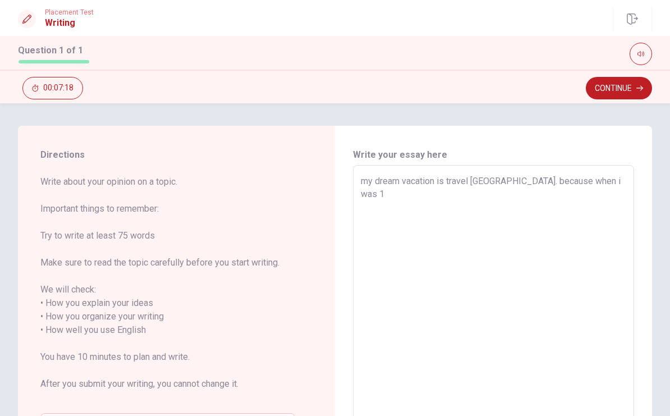
type textarea "my dream vacation is travel [GEOGRAPHIC_DATA]. because when i was 13"
type textarea "x"
type textarea "my dream vacation is travel [GEOGRAPHIC_DATA]. because when i was 13y"
type textarea "x"
type textarea "my dream vacation is travel [GEOGRAPHIC_DATA]. because when i was 13ye"
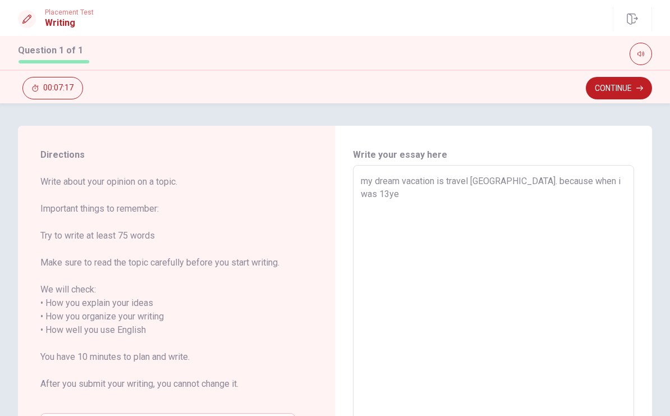
type textarea "x"
type textarea "my dream vacation is travel [GEOGRAPHIC_DATA]. because when i was 13yea"
type textarea "x"
type textarea "my dream vacation is travel [GEOGRAPHIC_DATA]. because when i was 13year"
type textarea "x"
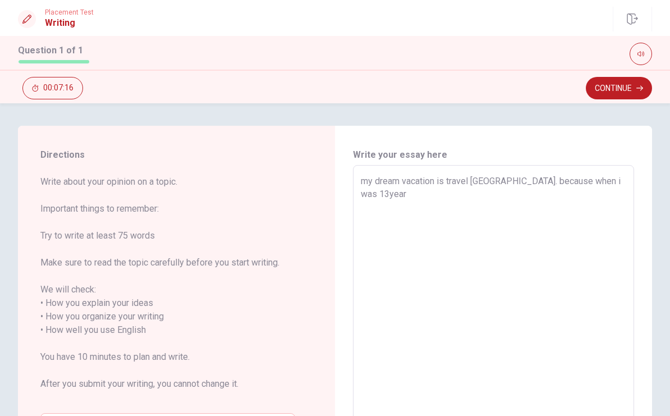
type textarea "my dream vacation is travel [GEOGRAPHIC_DATA]. because when i was 13years"
type textarea "x"
type textarea "my dream vacation is travel [GEOGRAPHIC_DATA]. because when i was 13years"
type textarea "x"
type textarea "my dream vacation is travel [GEOGRAPHIC_DATA]. because when i was [DEMOGRAPHIC_…"
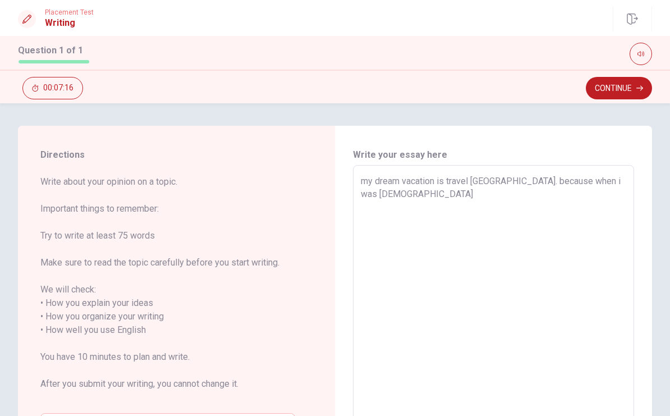
type textarea "x"
type textarea "my dream vacation is travel [GEOGRAPHIC_DATA]. because when i was 13years ol"
type textarea "x"
type textarea "my dream vacation is travel [GEOGRAPHIC_DATA]. because when i was [DEMOGRAPHIC_…"
type textarea "x"
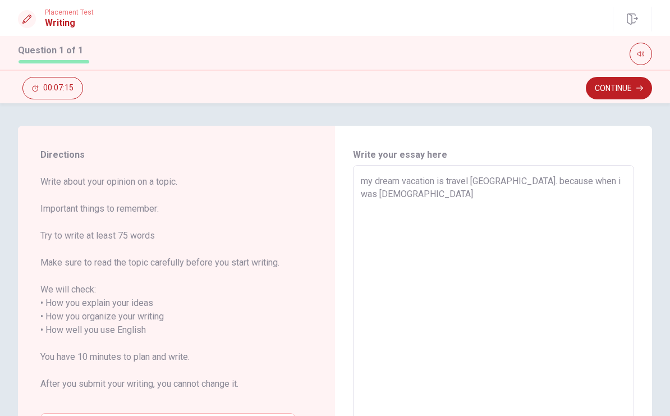
type textarea "my dream vacation is travel [GEOGRAPHIC_DATA]. because when i was [DEMOGRAPHIC_…"
type textarea "x"
type textarea "my dream vacation is travel [GEOGRAPHIC_DATA]. because when i was [DEMOGRAPHIC_…"
type textarea "x"
type textarea "my dream vacation is travel [GEOGRAPHIC_DATA]. because when i was [DEMOGRAPHIC_…"
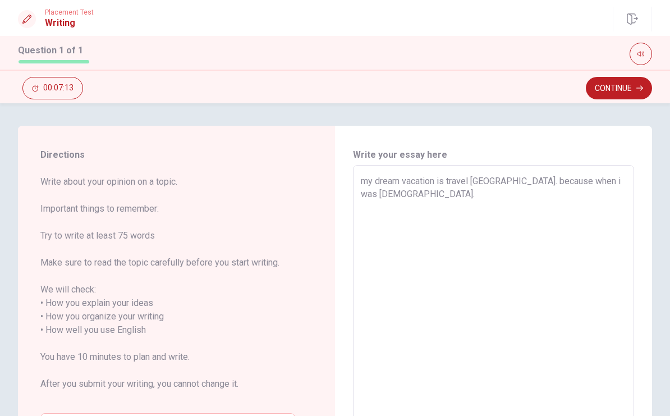
type textarea "x"
type textarea "my dream vacation is travel [GEOGRAPHIC_DATA]. because when i was [DEMOGRAPHIC_…"
type textarea "x"
type textarea "my dream vacation is travel [GEOGRAPHIC_DATA]. because when i was [DEMOGRAPHIC_…"
type textarea "x"
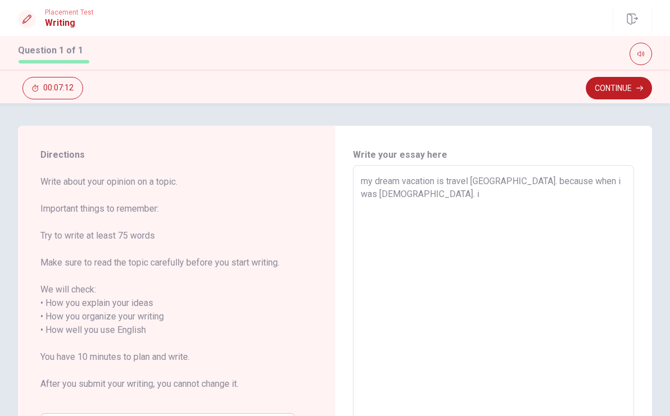
type textarea "my dream vacation is travel [GEOGRAPHIC_DATA]. because when i was [DEMOGRAPHIC_…"
type textarea "x"
type textarea "my dream vacation is travel [GEOGRAPHIC_DATA]. because when i was [DEMOGRAPHIC_…"
type textarea "x"
click at [501, 219] on textarea "my dream vacation is travel [GEOGRAPHIC_DATA]. because when i was [DEMOGRAPHIC_…" at bounding box center [494, 324] width 266 height 298
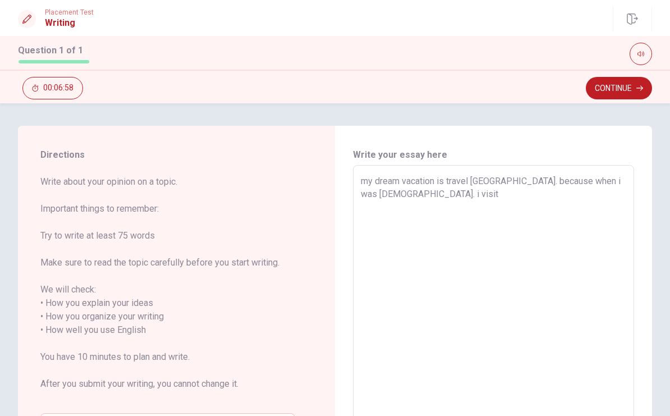
click at [376, 198] on textarea "my dream vacation is travel [GEOGRAPHIC_DATA]. because when i was [DEMOGRAPHIC_…" at bounding box center [494, 324] width 266 height 298
click at [425, 199] on textarea "my dream vacation is travel [GEOGRAPHIC_DATA]. because when i was [DEMOGRAPHIC_…" at bounding box center [494, 324] width 266 height 298
click at [528, 179] on textarea "my dream vacation is travel [GEOGRAPHIC_DATA]. because when i was [DEMOGRAPHIC_…" at bounding box center [494, 324] width 266 height 298
click at [561, 208] on textarea "my dream vacation is travel [GEOGRAPHIC_DATA]. because I visit [GEOGRAPHIC_DATA…" at bounding box center [494, 324] width 266 height 298
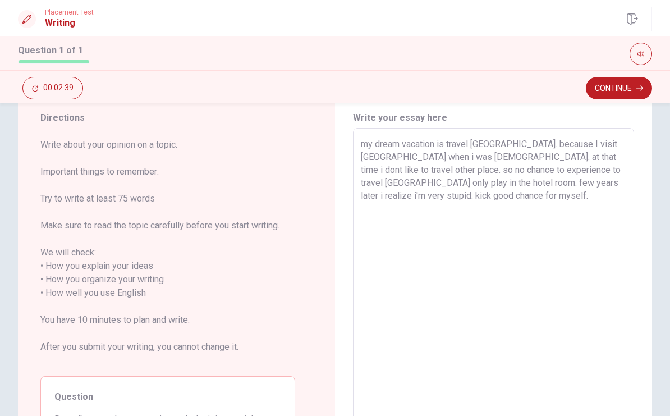
scroll to position [28, 0]
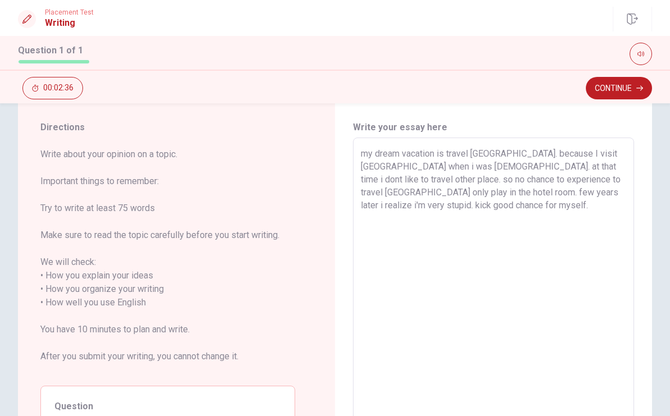
click at [516, 192] on textarea "my dream vacation is travel [GEOGRAPHIC_DATA]. because I visit [GEOGRAPHIC_DATA…" at bounding box center [494, 296] width 266 height 298
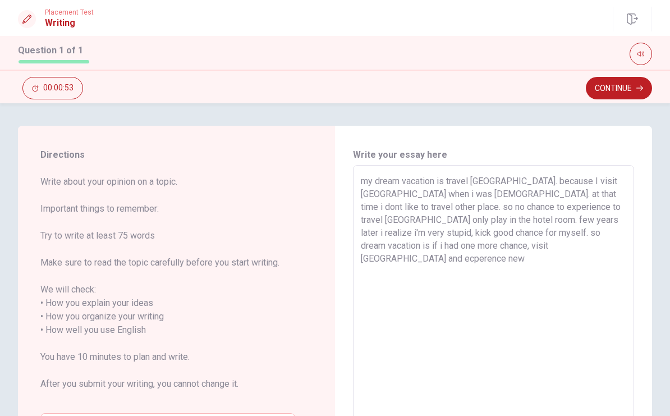
scroll to position [0, 0]
click at [386, 243] on textarea "my dream vacation is travel [GEOGRAPHIC_DATA]. because I visit [GEOGRAPHIC_DATA…" at bounding box center [494, 324] width 266 height 298
click at [400, 247] on textarea "my dream vacation is travel [GEOGRAPHIC_DATA]. because I visit [GEOGRAPHIC_DATA…" at bounding box center [494, 324] width 266 height 298
click at [497, 257] on textarea "my dream vacation is travel [GEOGRAPHIC_DATA]. because I visit [GEOGRAPHIC_DATA…" at bounding box center [494, 324] width 266 height 298
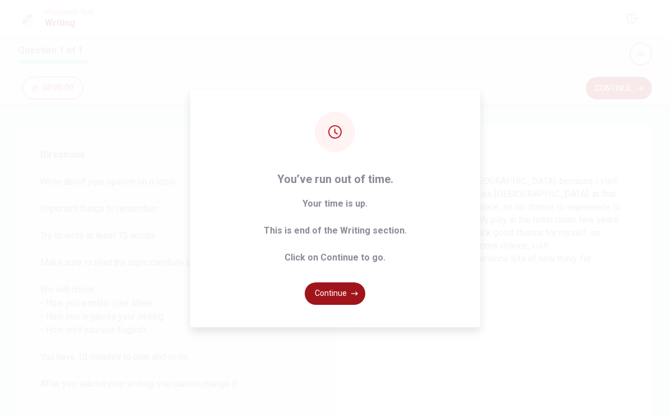
click at [343, 291] on button "Continue" at bounding box center [335, 293] width 61 height 22
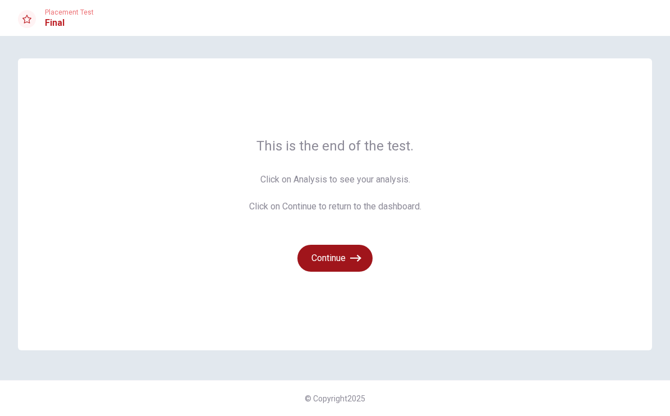
click at [339, 256] on button "Continue" at bounding box center [335, 258] width 75 height 27
